Goal: Task Accomplishment & Management: Manage account settings

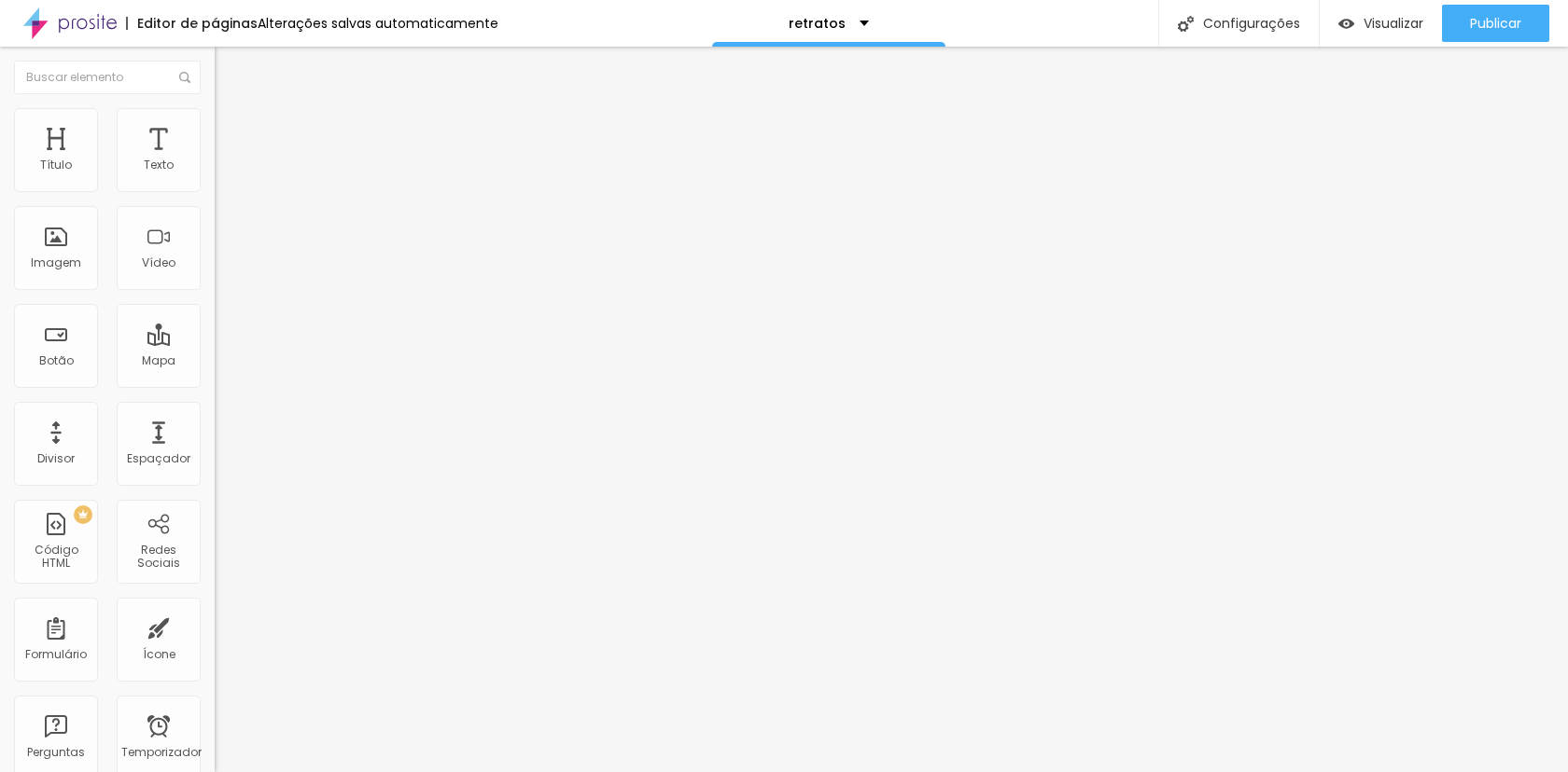
click at [226, 161] on font "Trocar imagem" at bounding box center [272, 152] width 91 height 15
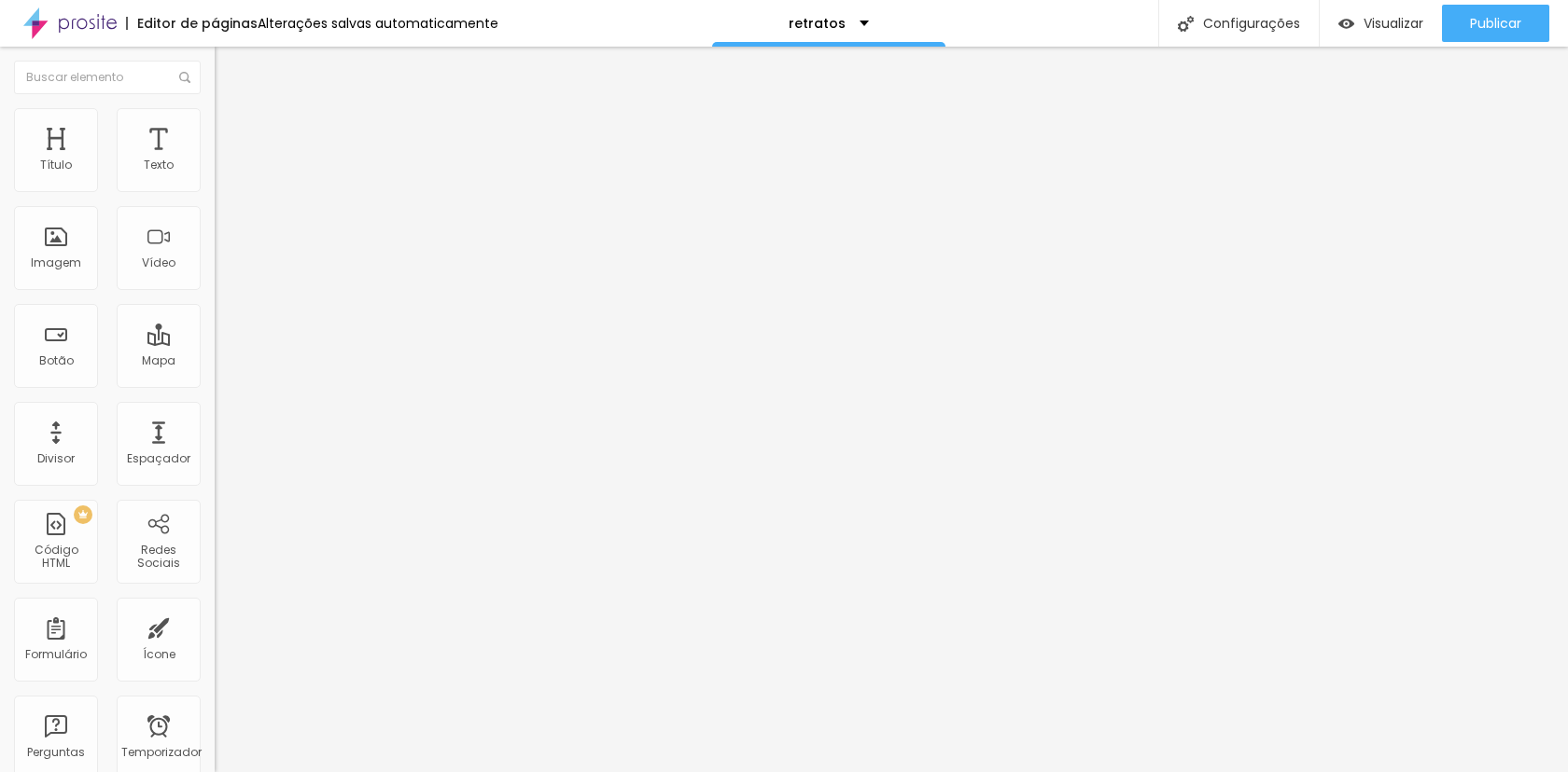
click at [226, 161] on font "Trocar imagem" at bounding box center [272, 152] width 91 height 15
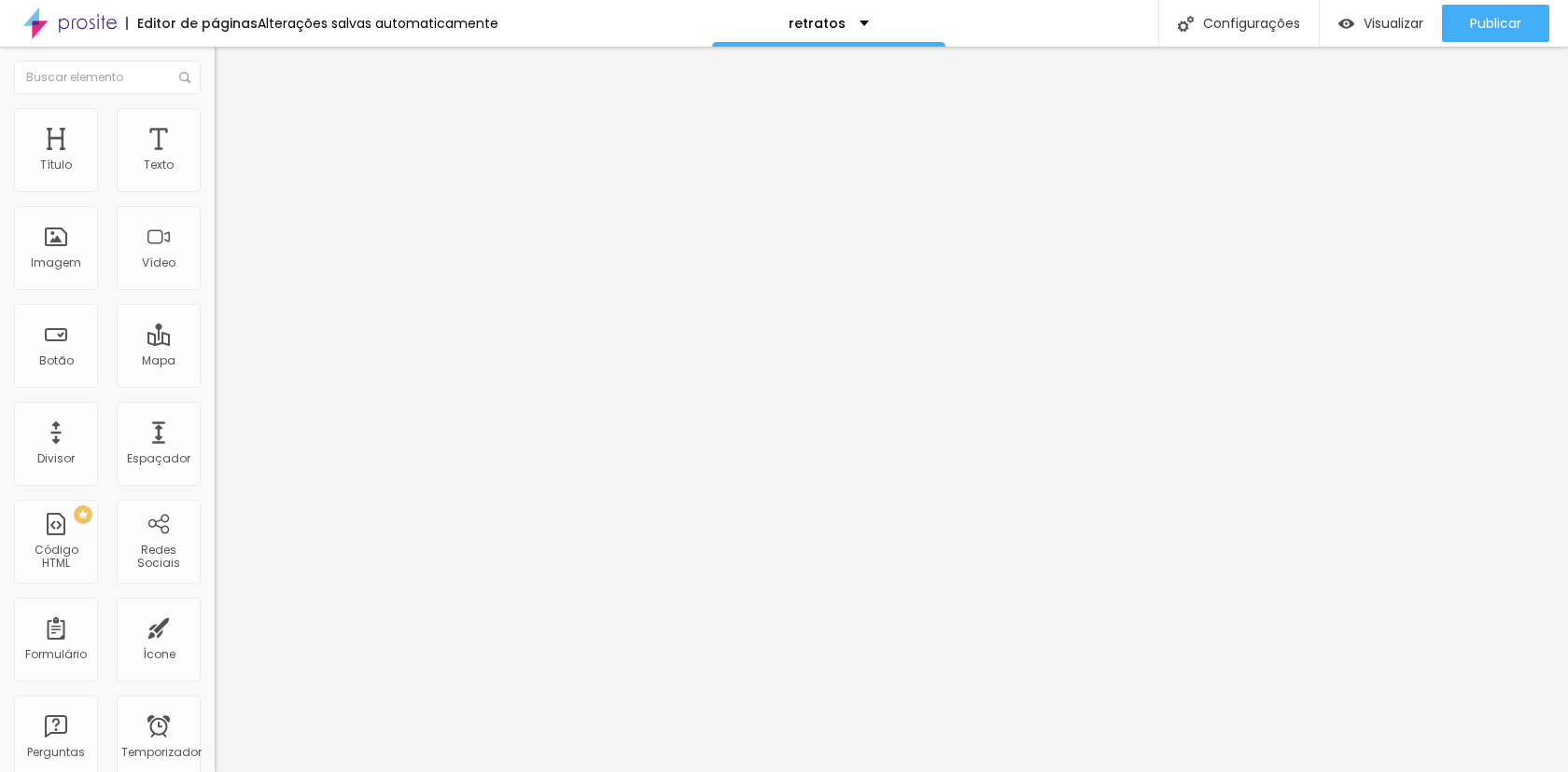
click at [226, 161] on font "Trocar imagem" at bounding box center [272, 152] width 91 height 15
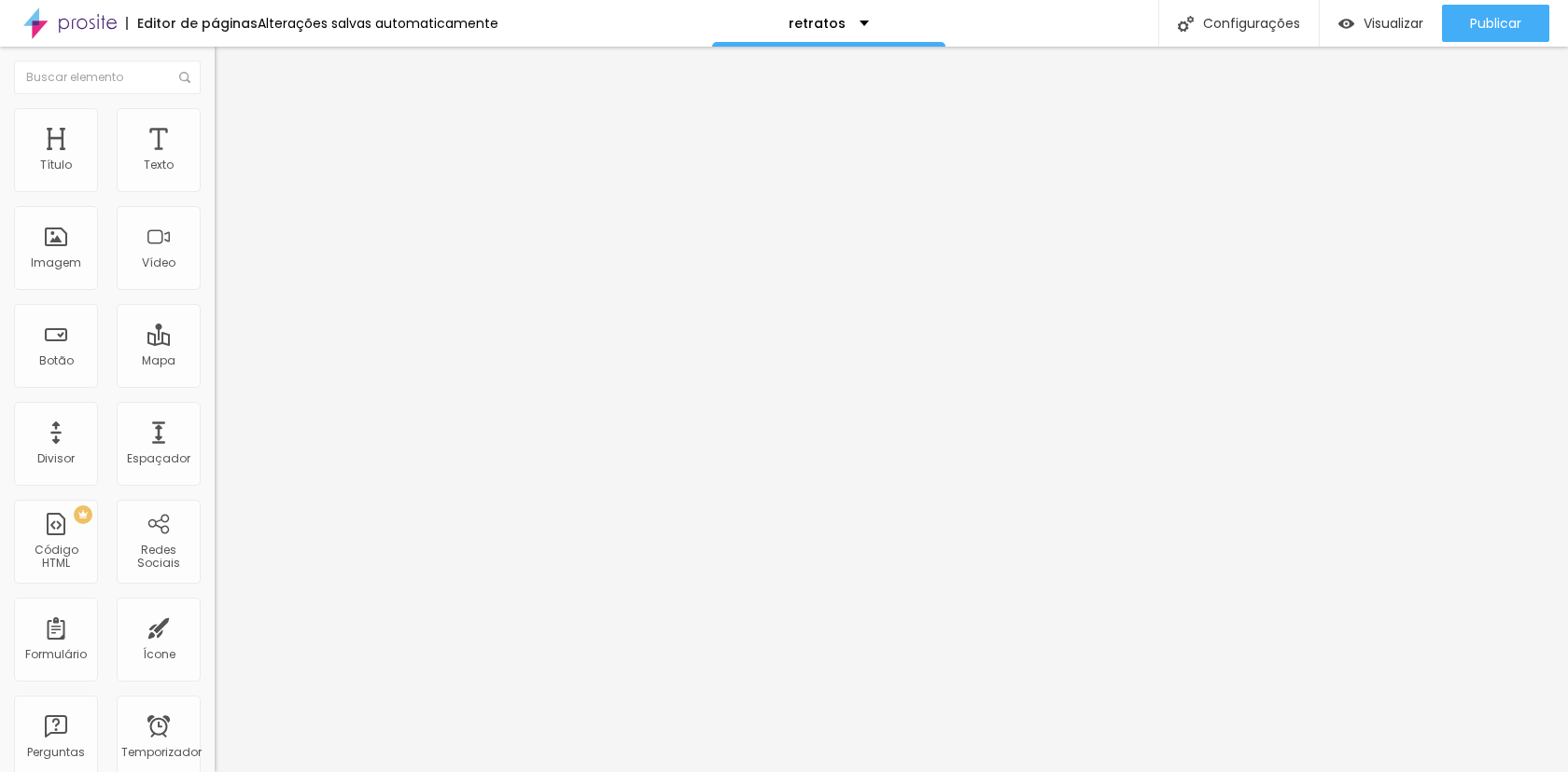
click at [1491, 30] on font "Publicar" at bounding box center [1495, 23] width 51 height 18
